Goal: Information Seeking & Learning: Understand process/instructions

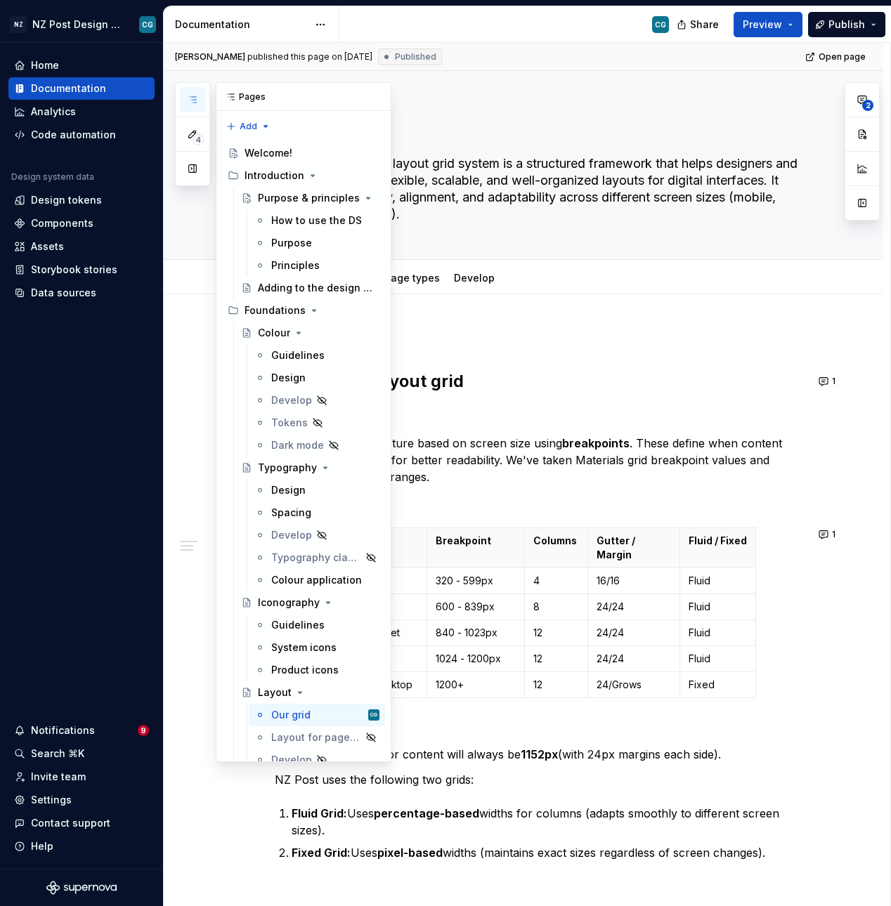
click at [193, 96] on icon "button" at bounding box center [192, 99] width 11 height 11
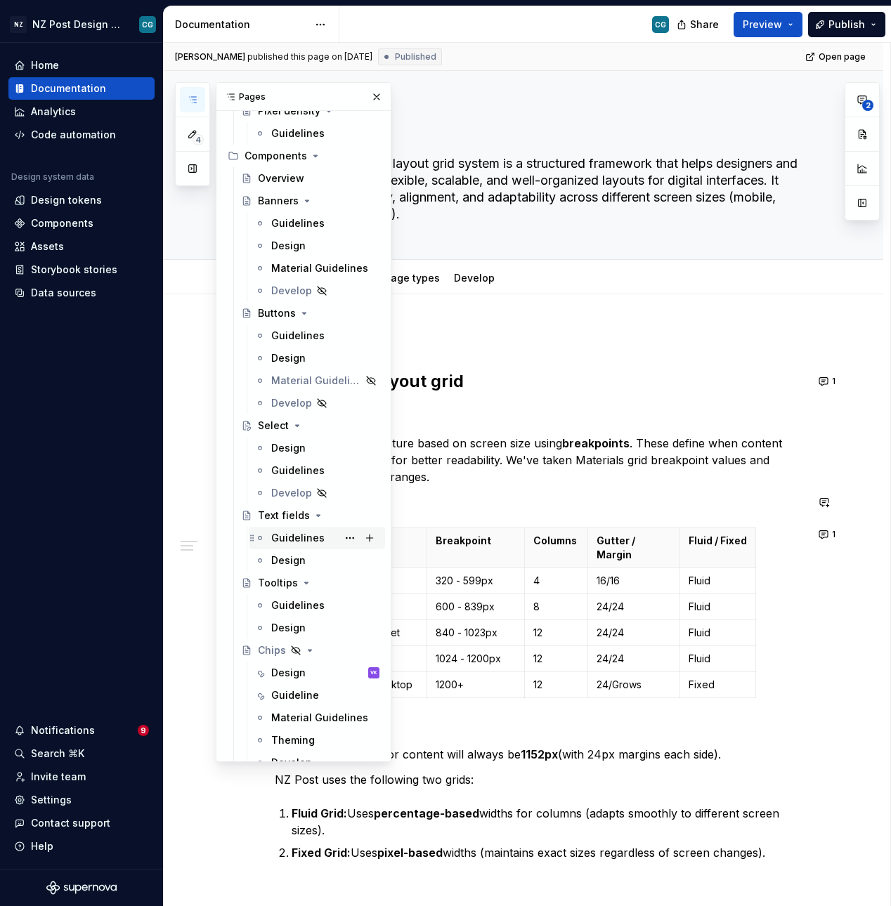
scroll to position [1056, 0]
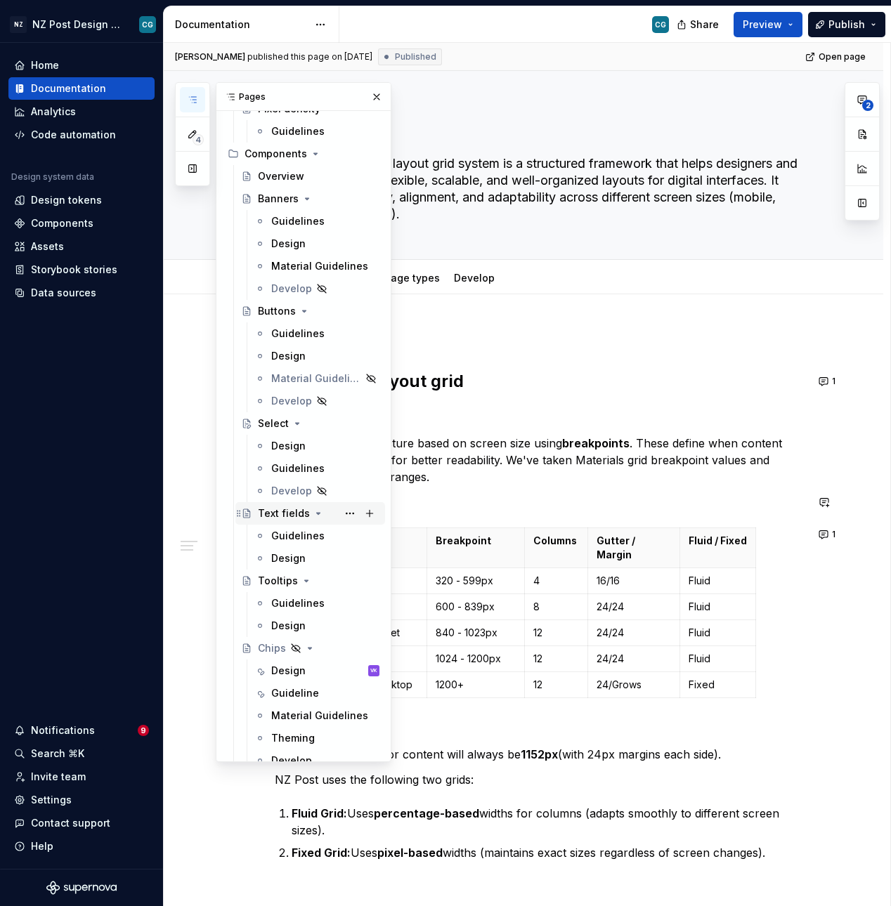
click at [283, 403] on div "Text fields" at bounding box center [284, 514] width 52 height 14
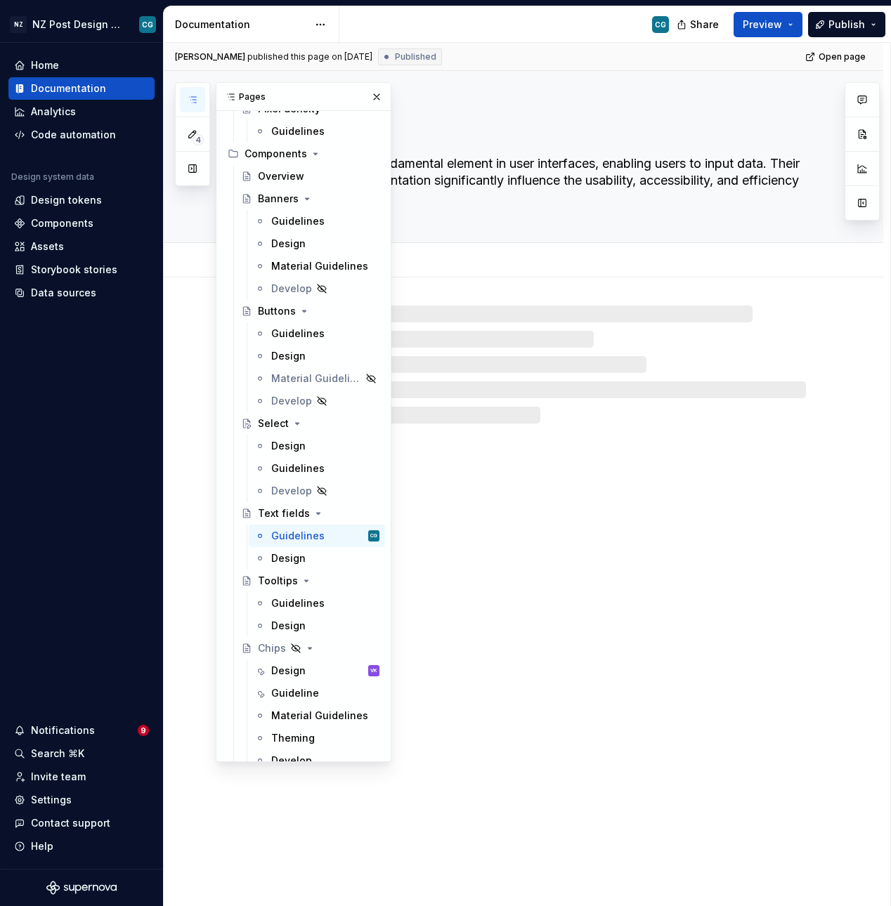
click at [471, 403] on div "Text fields Text fields are a fundamental element in user interfaces, enabling …" at bounding box center [523, 489] width 719 height 836
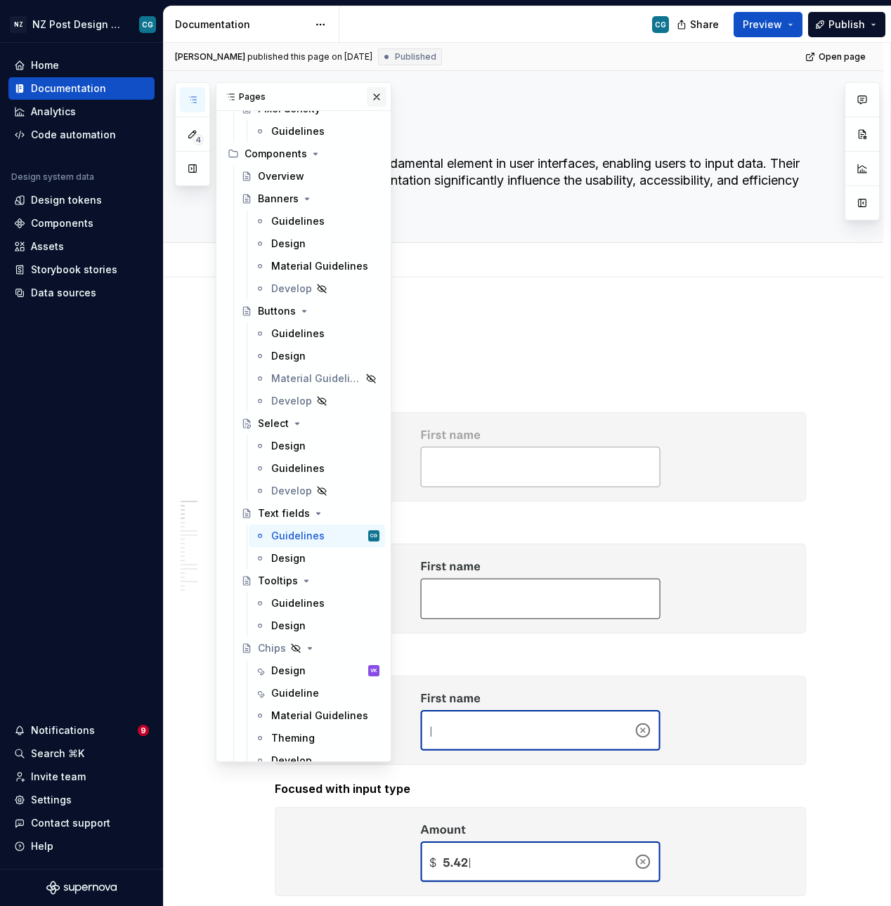
drag, startPoint x: 377, startPoint y: 83, endPoint x: 377, endPoint y: 92, distance: 9.1
click at [377, 86] on div "Pages" at bounding box center [303, 97] width 174 height 28
click at [377, 95] on button "button" at bounding box center [377, 97] width 20 height 20
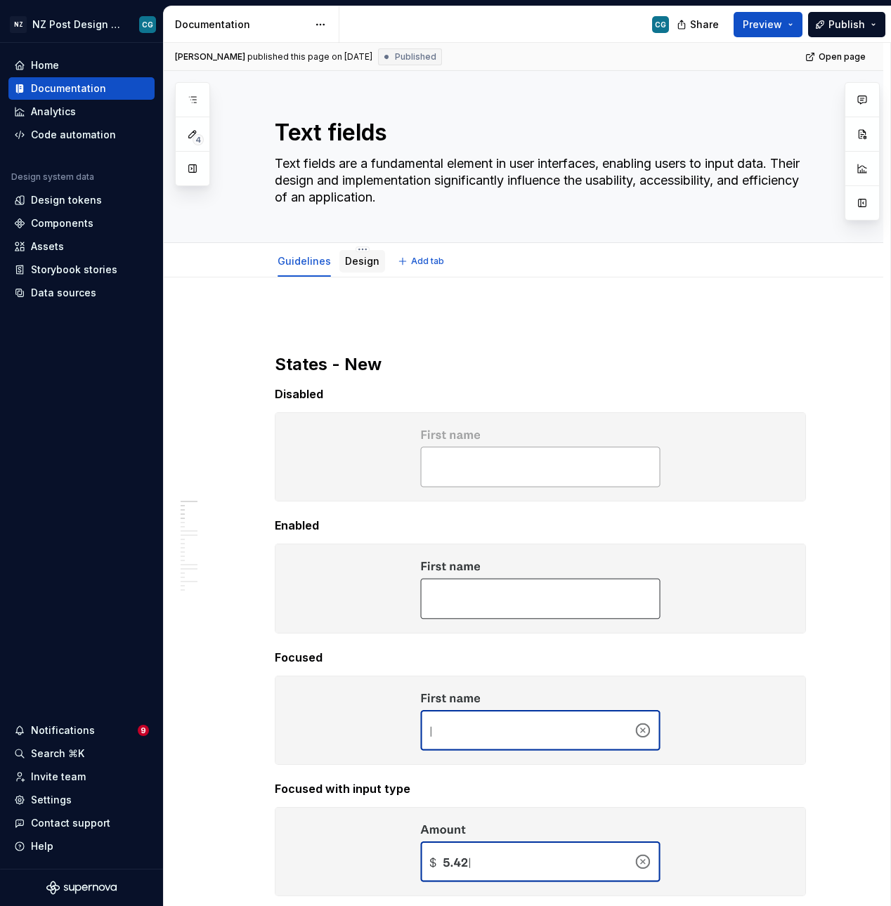
click at [358, 265] on link "Design" at bounding box center [362, 261] width 34 height 12
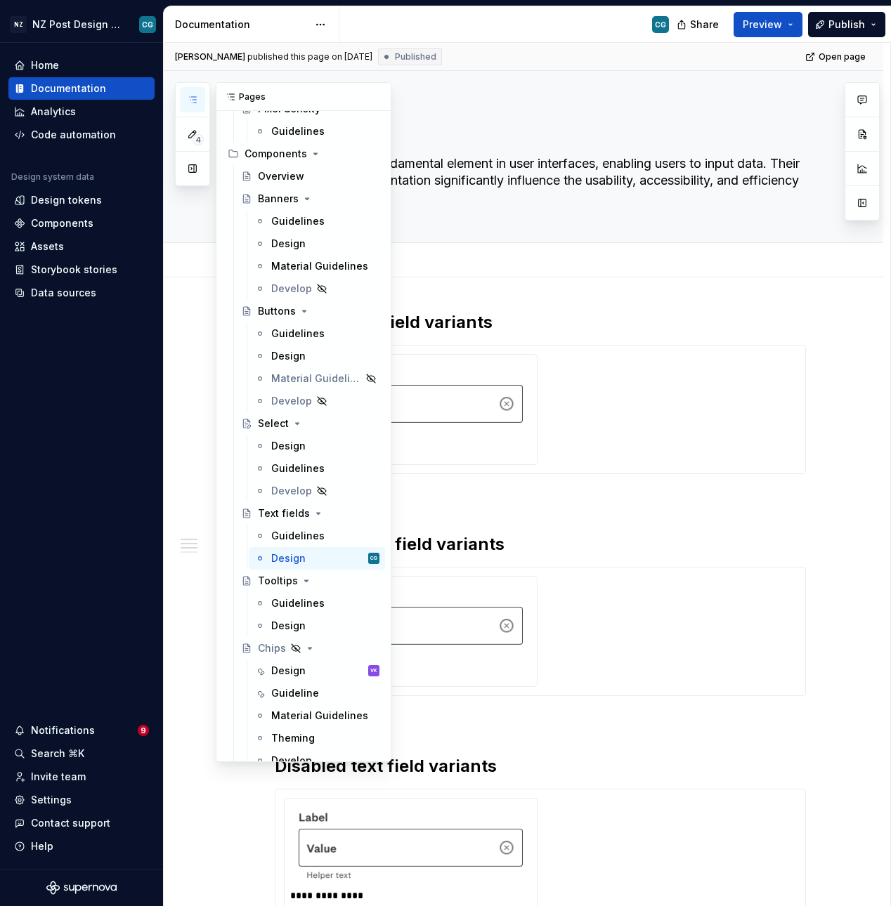
click at [195, 97] on icon "button" at bounding box center [192, 100] width 7 height 6
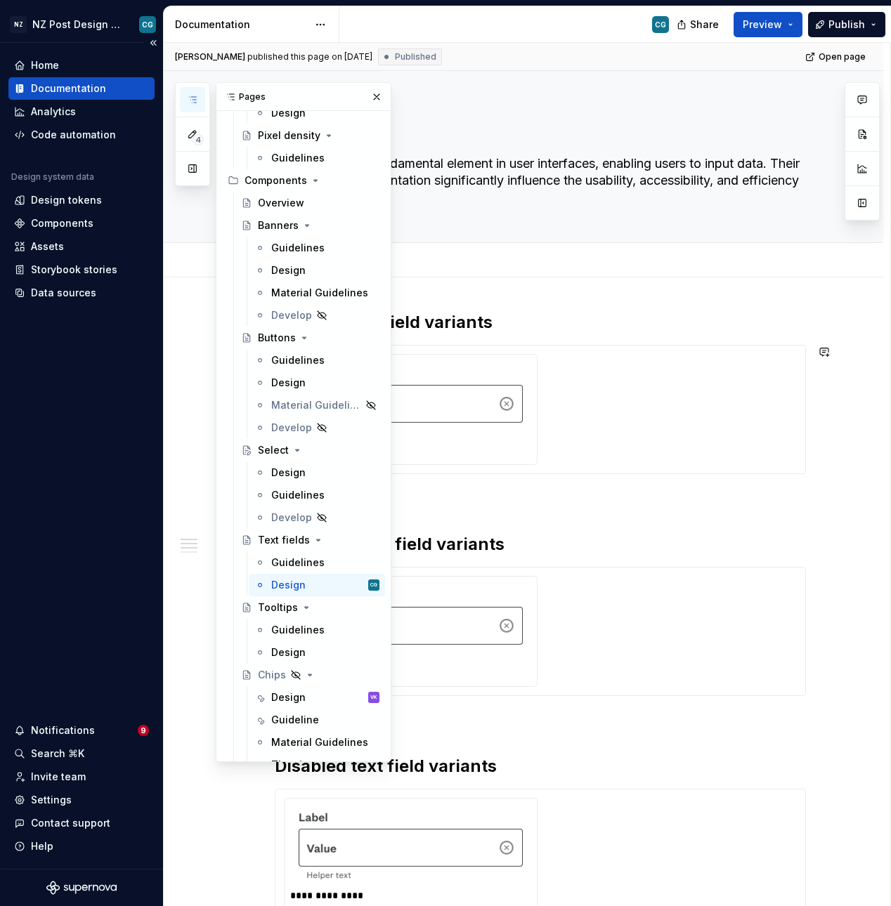
scroll to position [1003, 0]
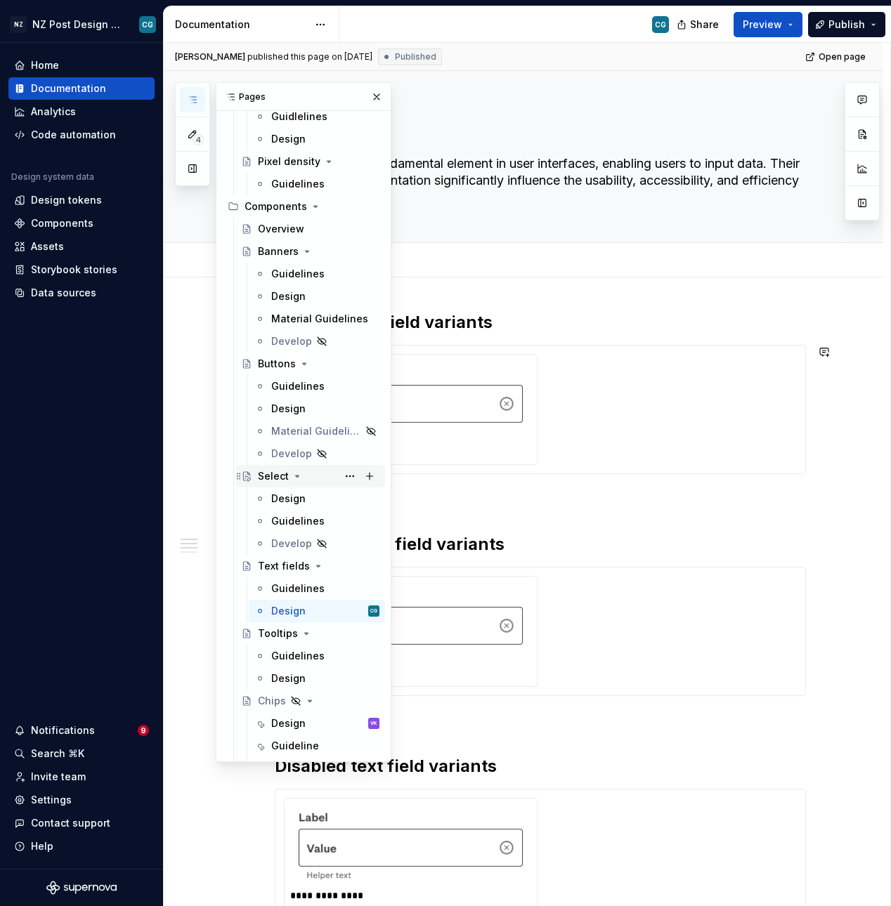
click at [279, 403] on div "Select" at bounding box center [273, 476] width 31 height 14
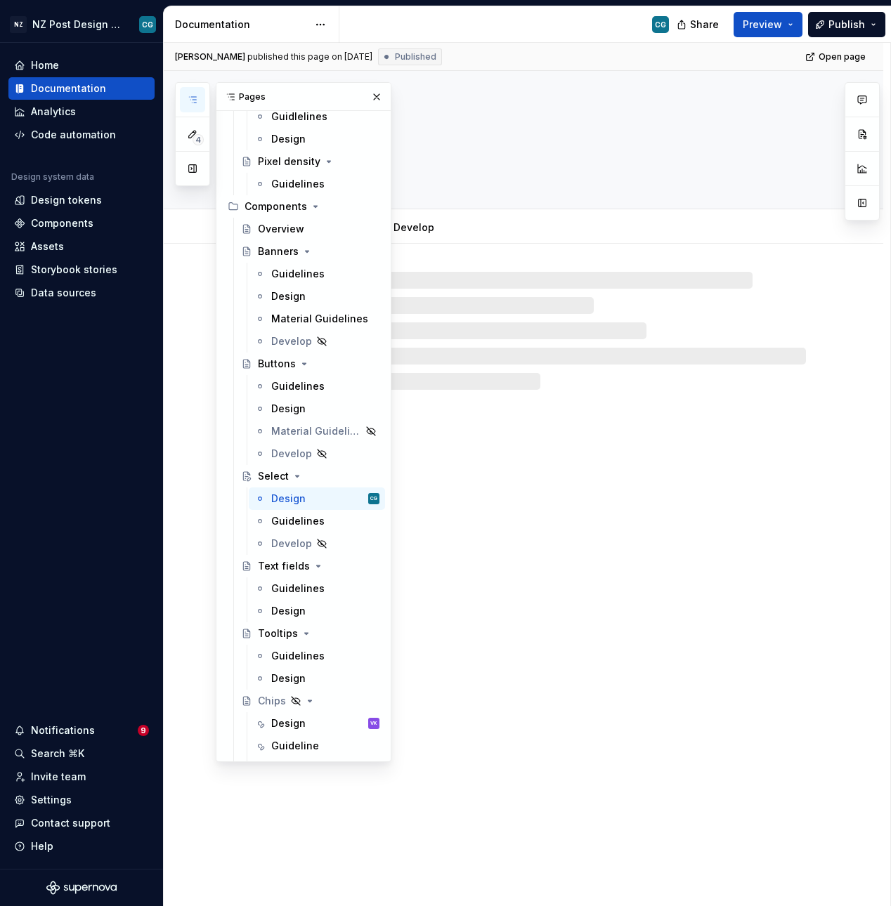
click at [538, 403] on div "Select Design Guidelines Develop" at bounding box center [523, 489] width 719 height 836
click at [374, 96] on button "button" at bounding box center [377, 97] width 20 height 20
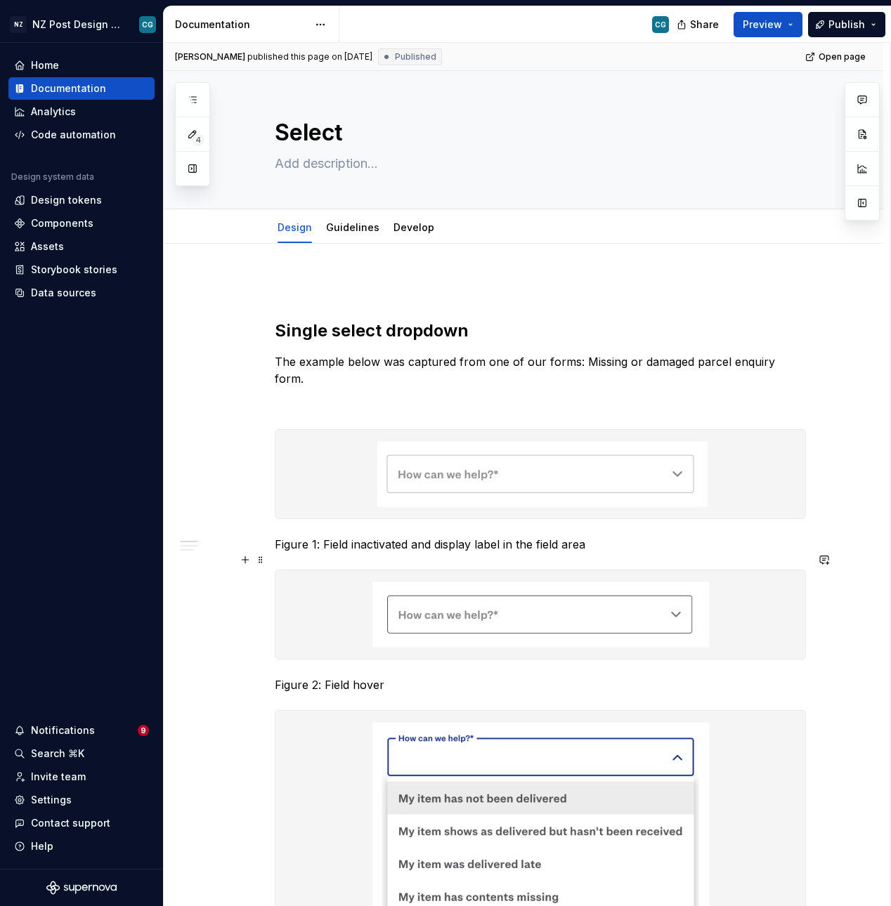
type textarea "*"
